Goal: Transaction & Acquisition: Purchase product/service

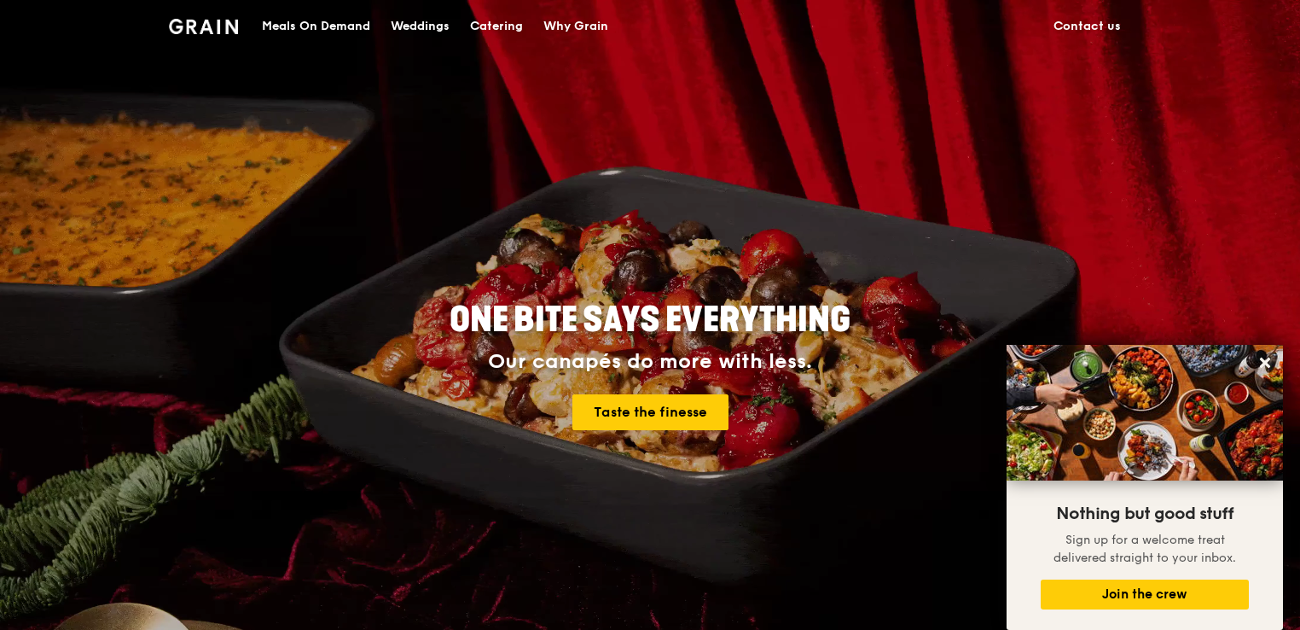
click at [475, 19] on div "Catering" at bounding box center [496, 26] width 53 height 51
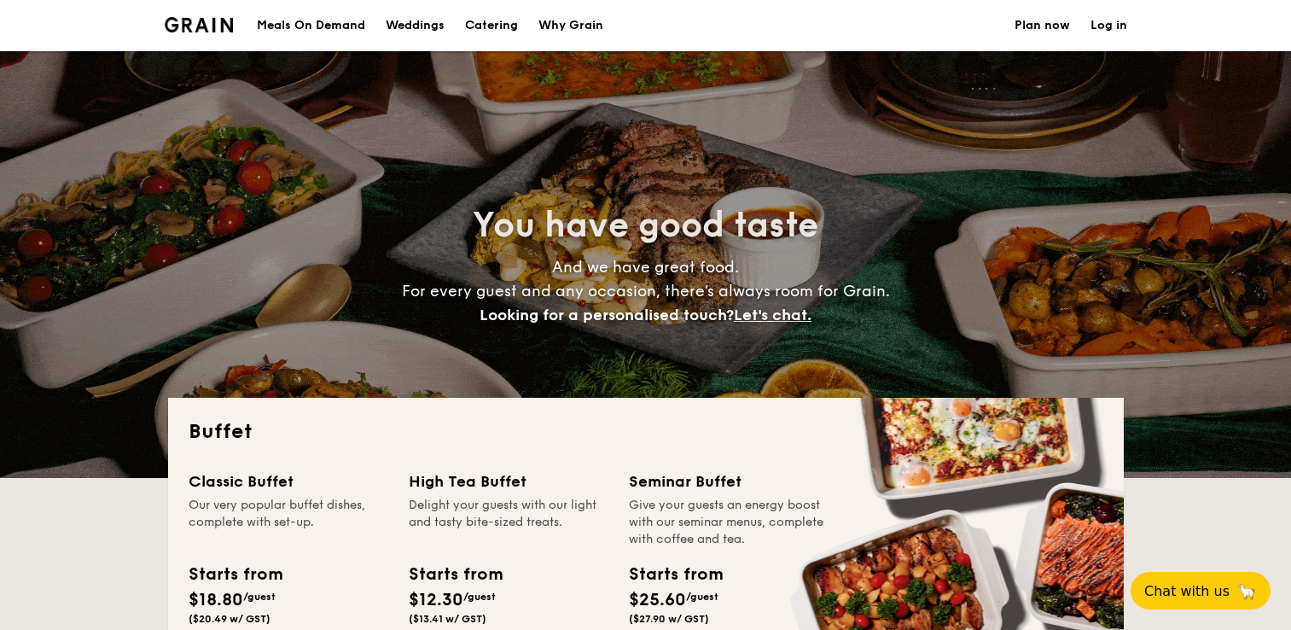
select select
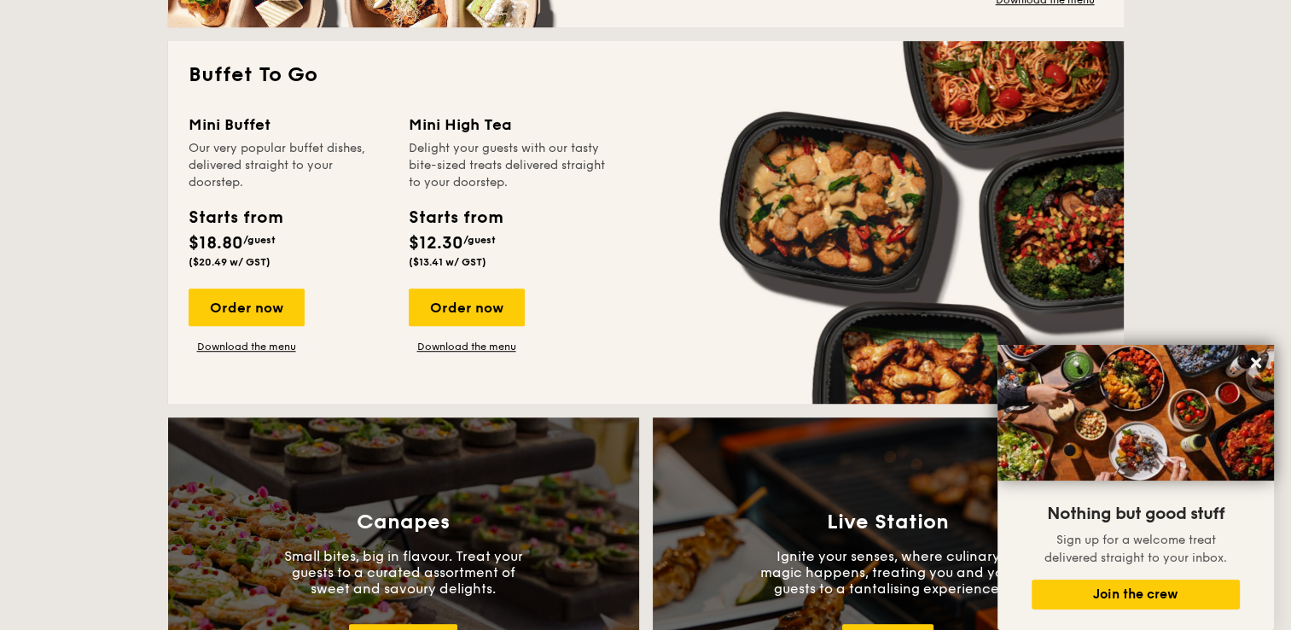
scroll to position [682, 0]
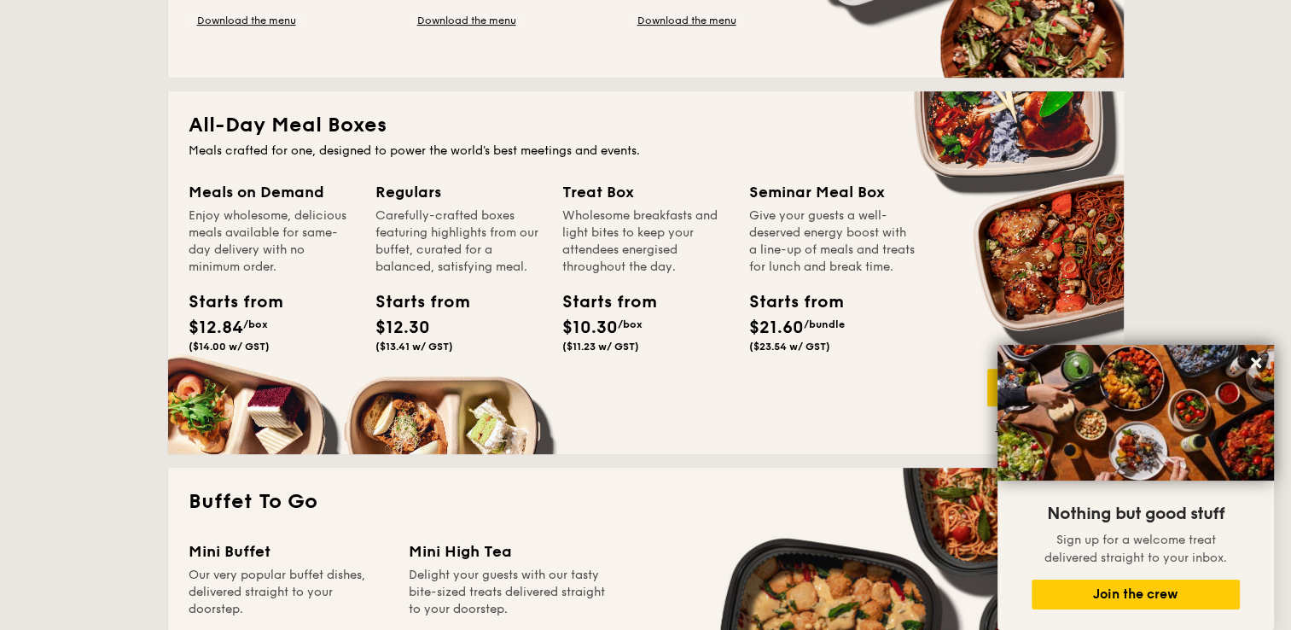
click at [235, 322] on span "$12.84" at bounding box center [216, 327] width 55 height 20
click at [242, 192] on div "Meals on Demand" at bounding box center [272, 192] width 166 height 24
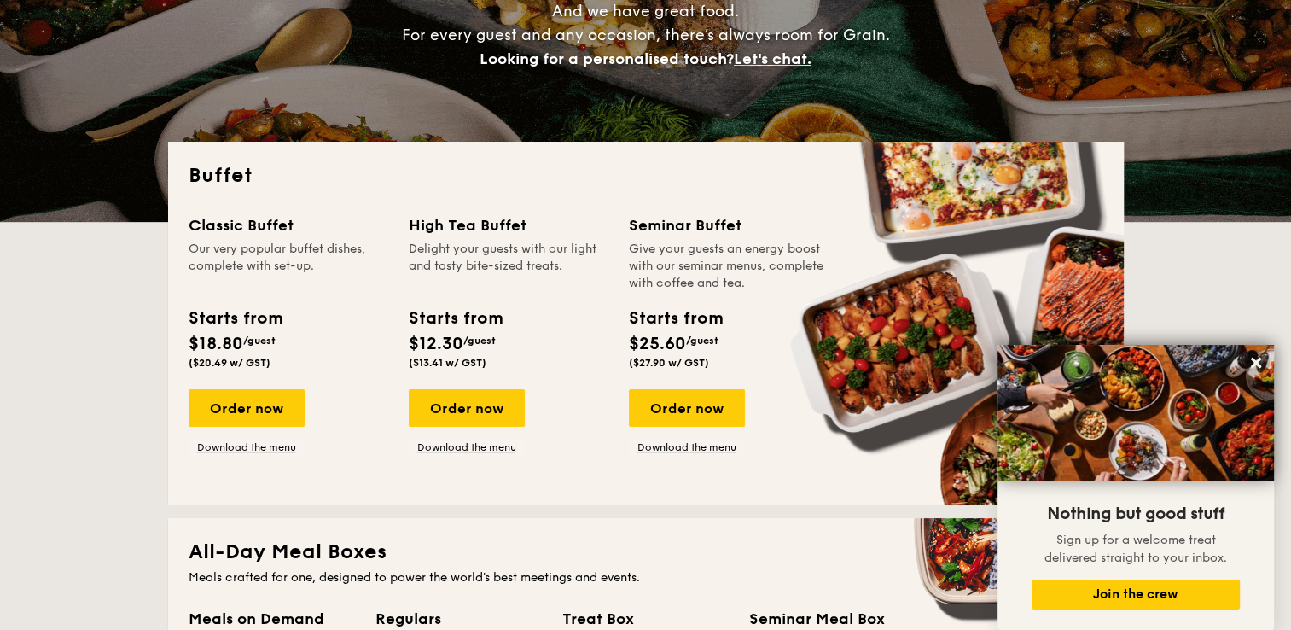
scroll to position [0, 0]
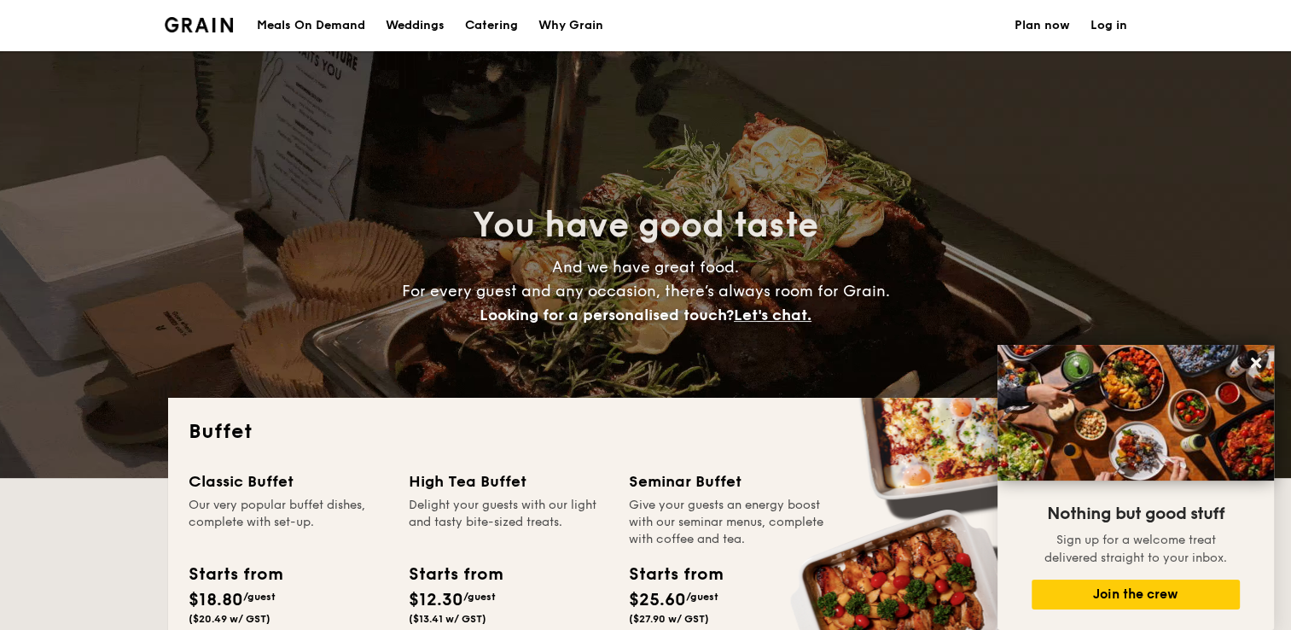
click at [491, 22] on h1 "Catering" at bounding box center [491, 25] width 53 height 51
click at [335, 22] on div "Meals On Demand" at bounding box center [311, 25] width 108 height 51
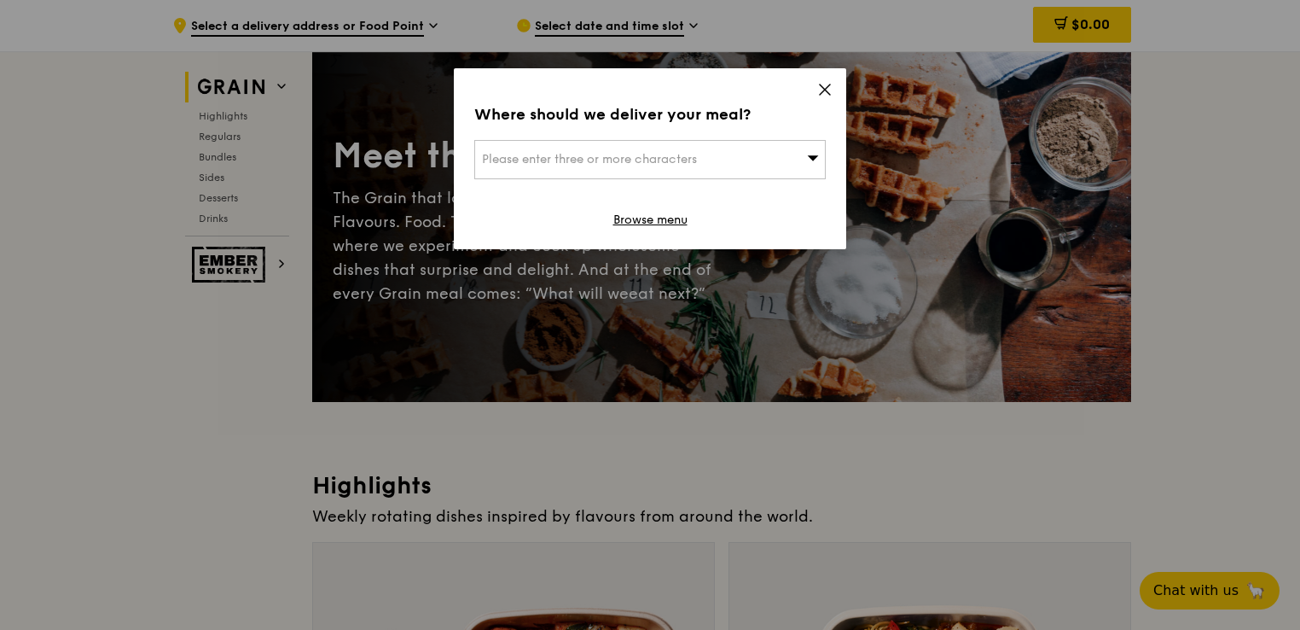
click at [825, 90] on icon at bounding box center [825, 89] width 10 height 10
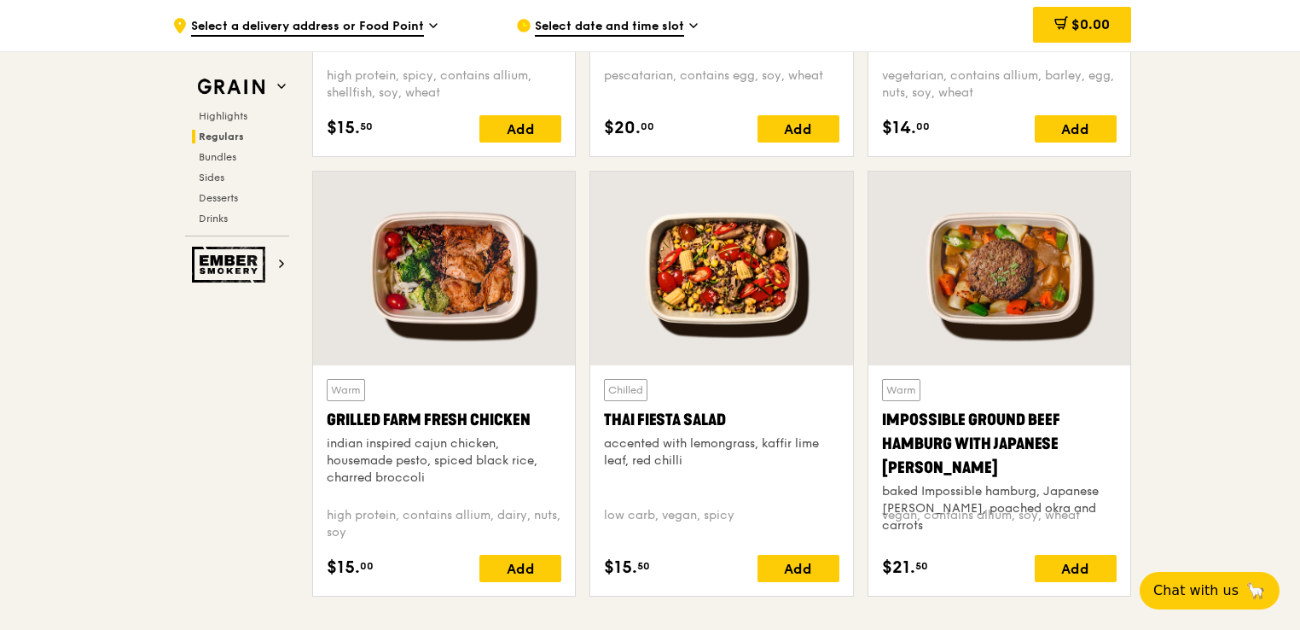
scroll to position [1864, 0]
